Goal: Obtain resource: Download file/media

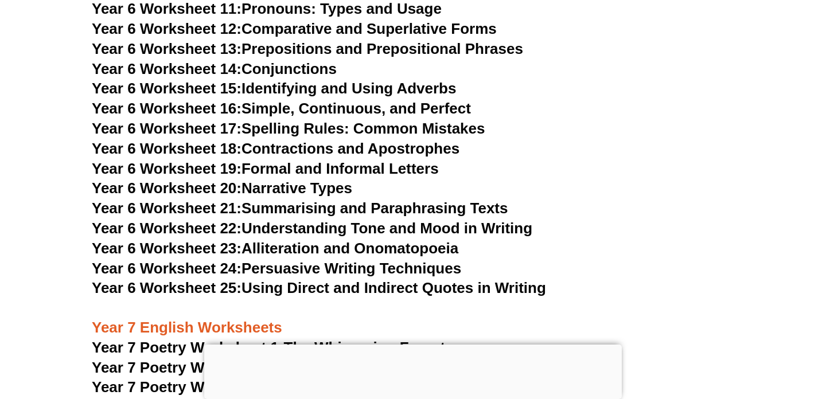
scroll to position [6990, 0]
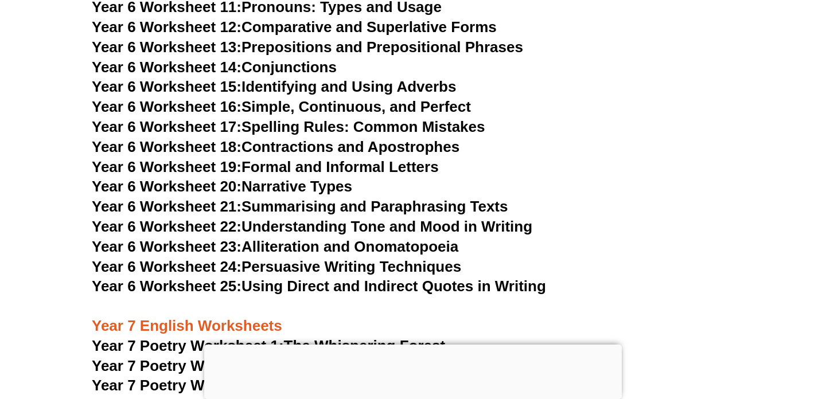
click at [332, 198] on link "Year 6 Worksheet 21: Summarising and Paraphrasing Texts" at bounding box center [300, 206] width 416 height 17
